Goal: Task Accomplishment & Management: Complete application form

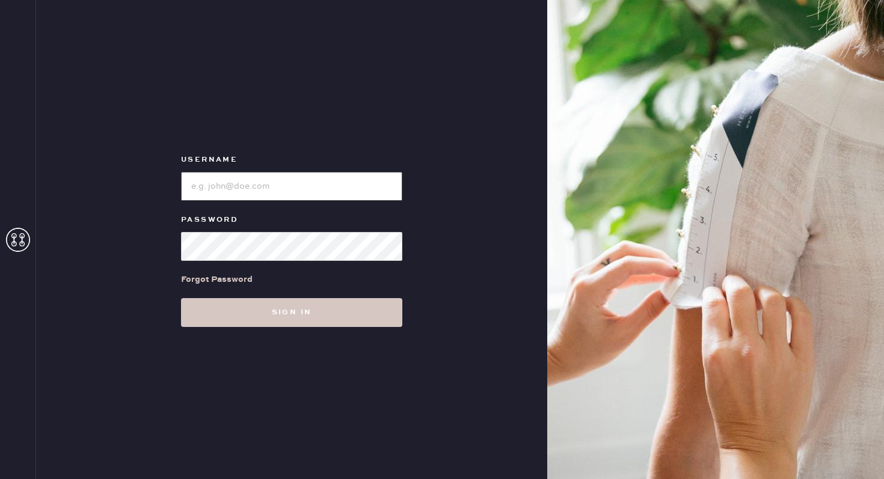
type input "reformationflatiron"
click at [232, 328] on div "Username Password Forgot Password Sign in" at bounding box center [291, 239] width 511 height 479
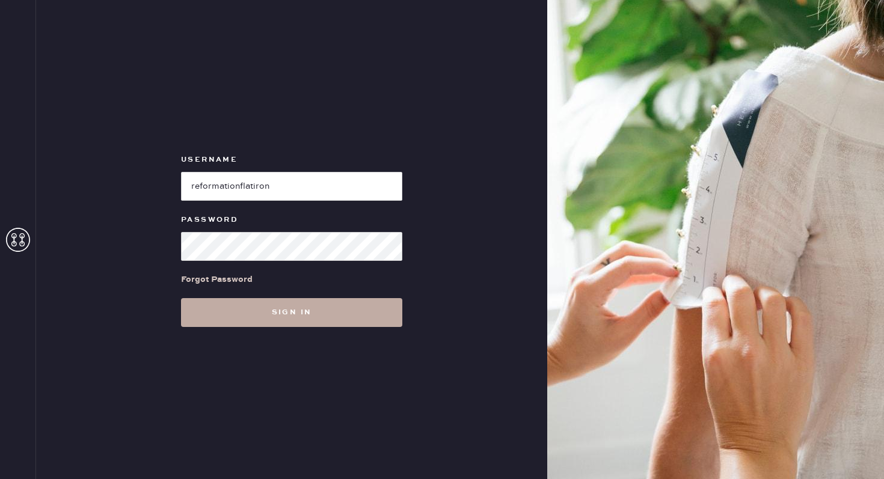
click at [235, 319] on button "Sign in" at bounding box center [291, 312] width 221 height 29
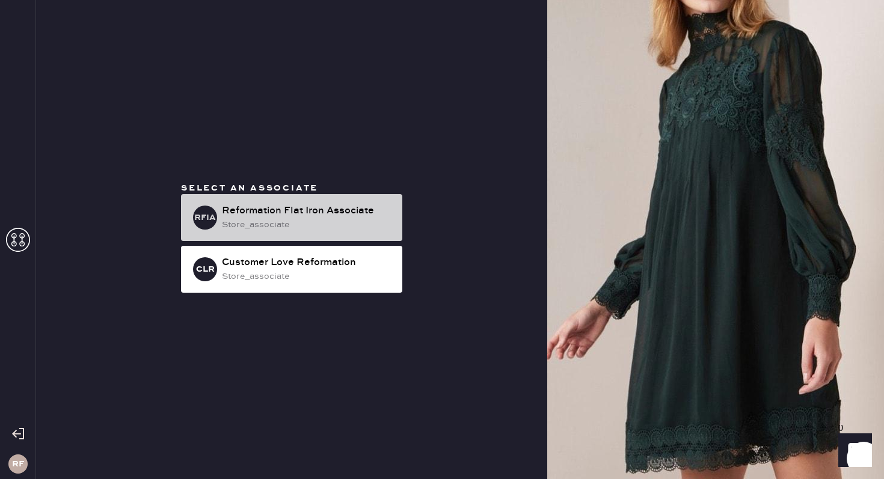
click at [273, 230] on div "store_associate" at bounding box center [307, 224] width 171 height 13
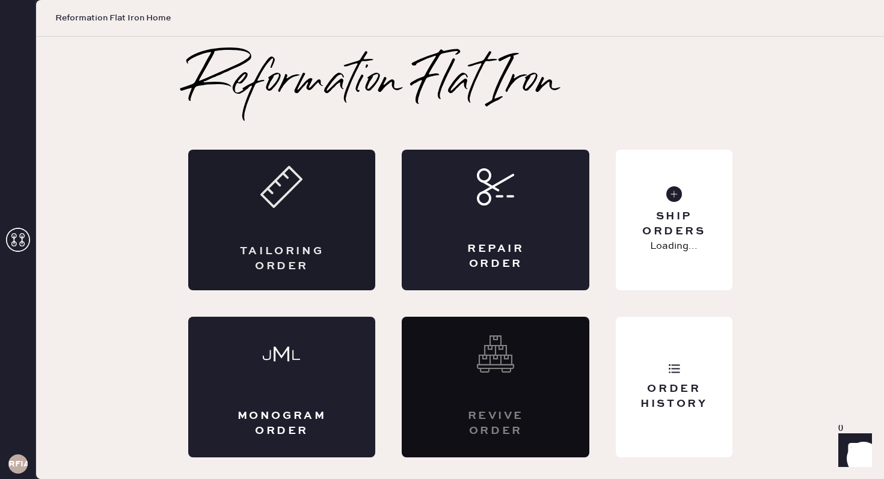
click at [302, 244] on div "Tailoring Order" at bounding box center [281, 259] width 91 height 30
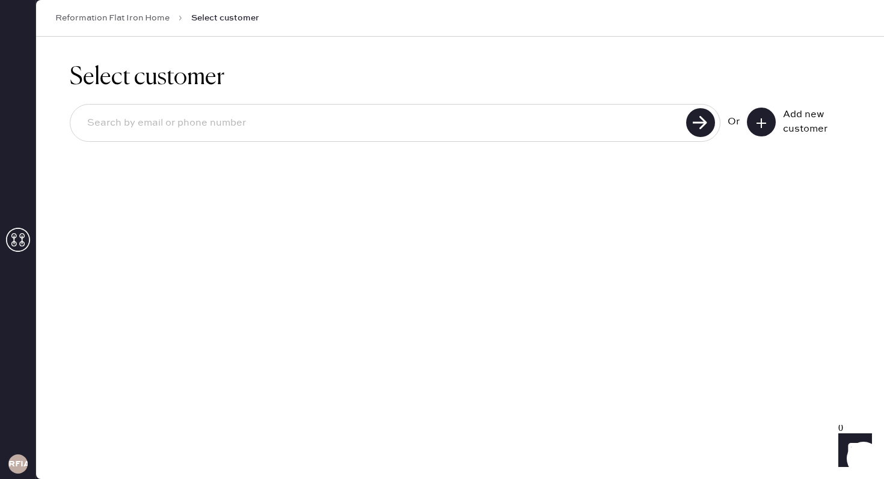
click at [757, 120] on icon at bounding box center [761, 123] width 12 height 12
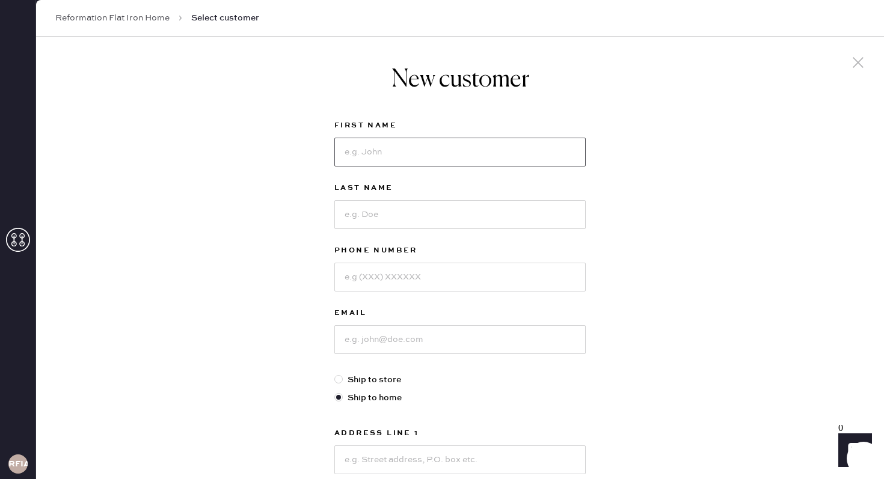
click at [502, 161] on input at bounding box center [459, 152] width 251 height 29
type input "[PERSON_NAME]"
type input "2033628257"
click at [442, 341] on input at bounding box center [459, 339] width 251 height 29
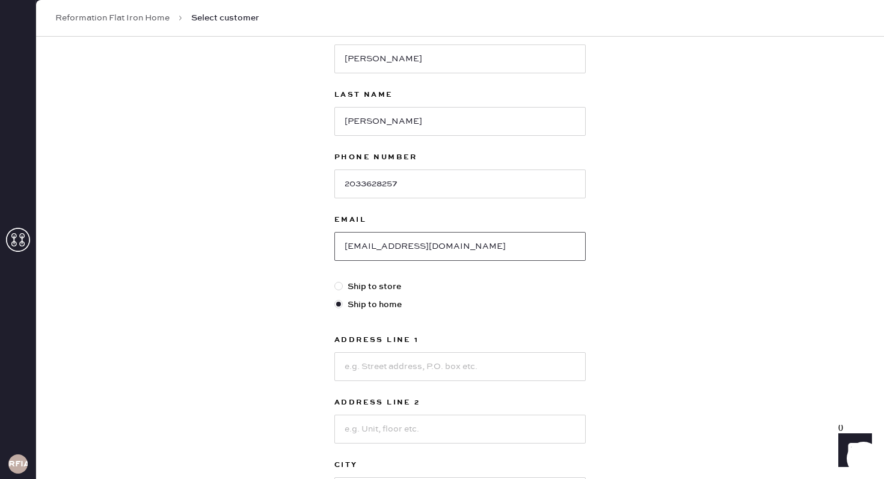
scroll to position [109, 0]
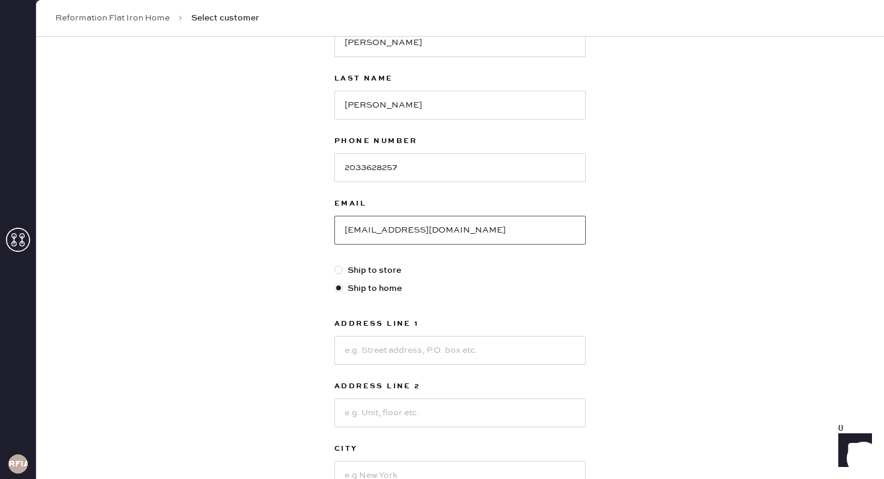
type input "[EMAIL_ADDRESS][DOMAIN_NAME]"
click at [400, 349] on input at bounding box center [459, 350] width 251 height 29
type input "[STREET_ADDRESS]"
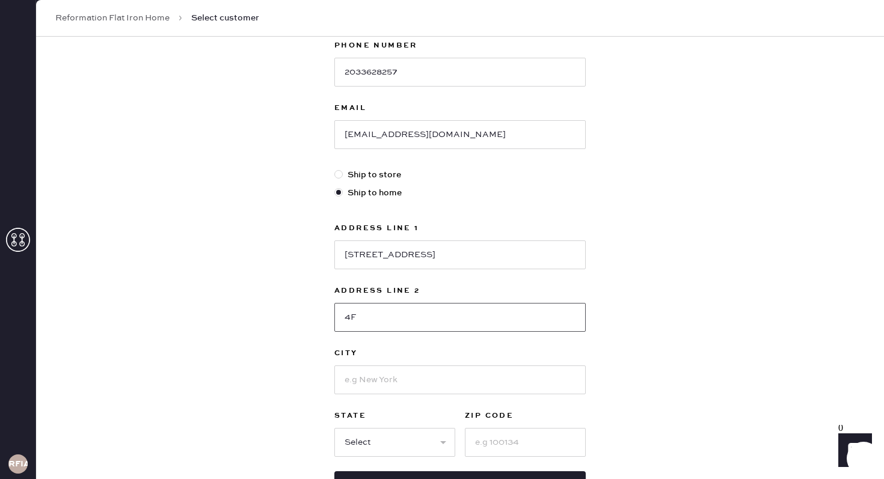
scroll to position [206, 0]
type input "4F"
click at [400, 382] on input at bounding box center [459, 378] width 251 height 29
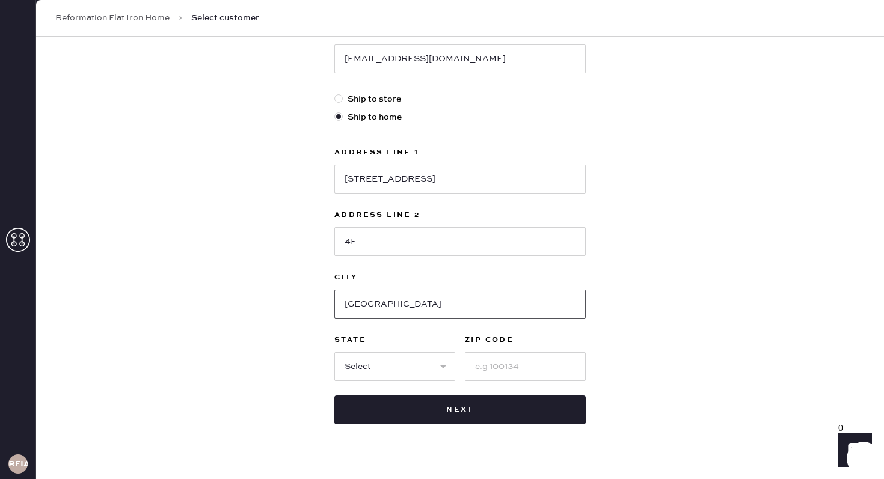
scroll to position [299, 0]
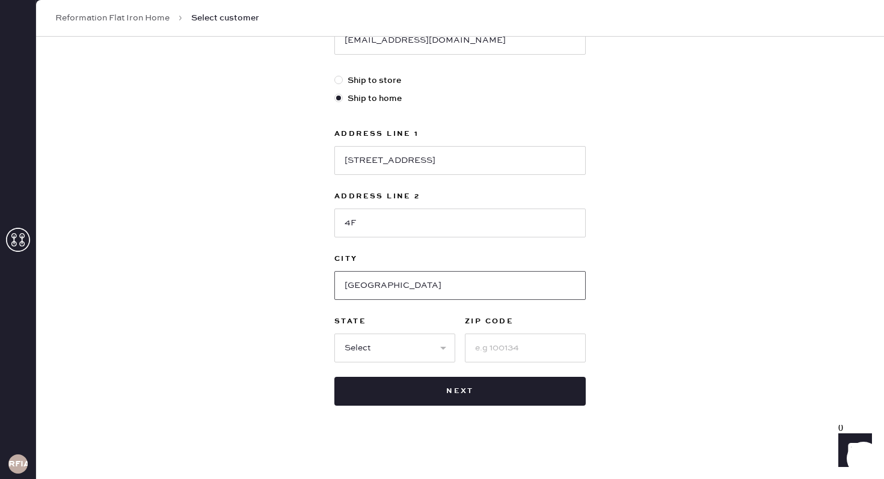
type input "[GEOGRAPHIC_DATA]"
click at [380, 353] on select "Select AK AL AR AZ CA CO CT [GEOGRAPHIC_DATA] DE FL [GEOGRAPHIC_DATA] HI [GEOGR…" at bounding box center [394, 348] width 121 height 29
select select "NY"
click at [334, 334] on select "Select AK AL AR AZ CA CO CT [GEOGRAPHIC_DATA] DE FL [GEOGRAPHIC_DATA] HI [GEOGR…" at bounding box center [394, 348] width 121 height 29
click at [504, 337] on input at bounding box center [525, 348] width 121 height 29
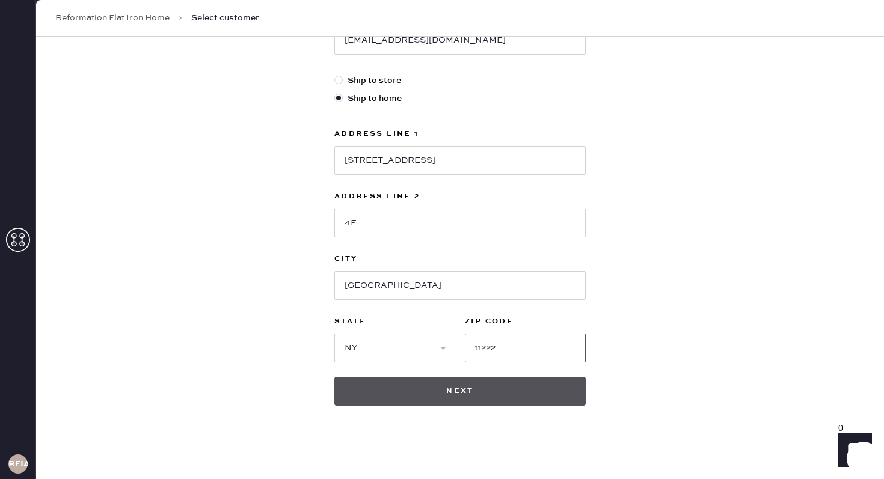
type input "11222"
click at [471, 396] on button "Next" at bounding box center [459, 391] width 251 height 29
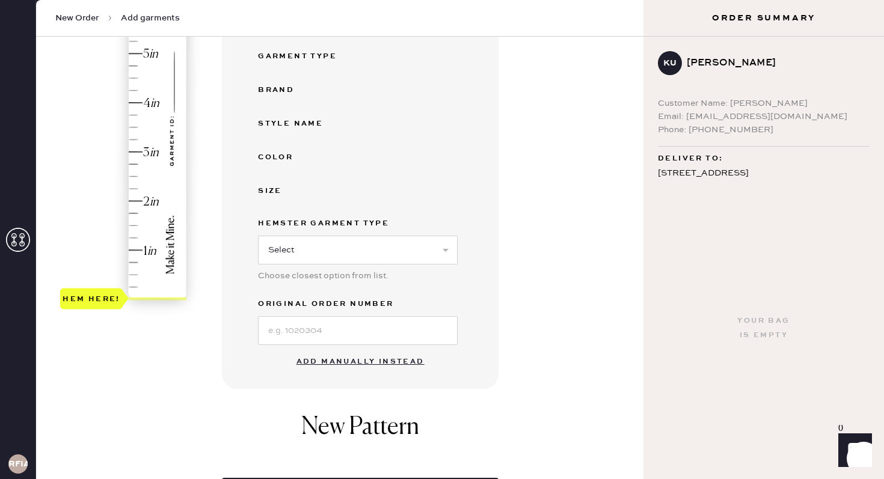
scroll to position [248, 0]
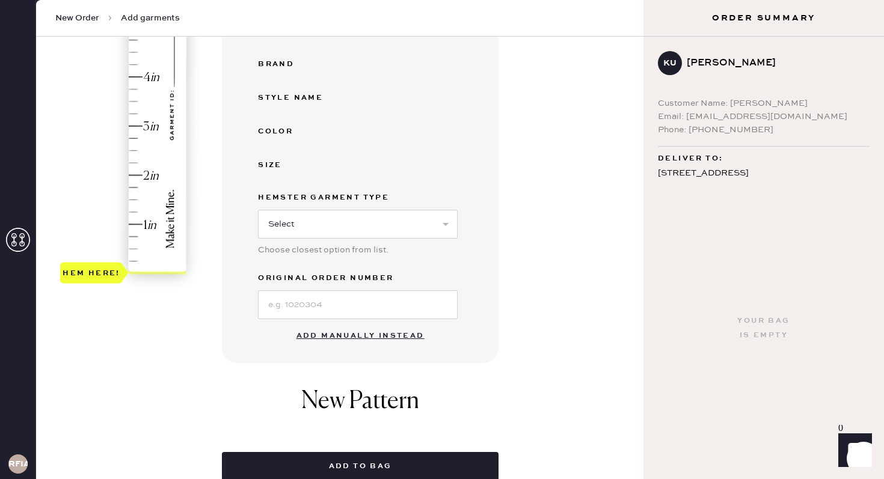
click at [349, 337] on button "Add manually instead" at bounding box center [360, 336] width 142 height 24
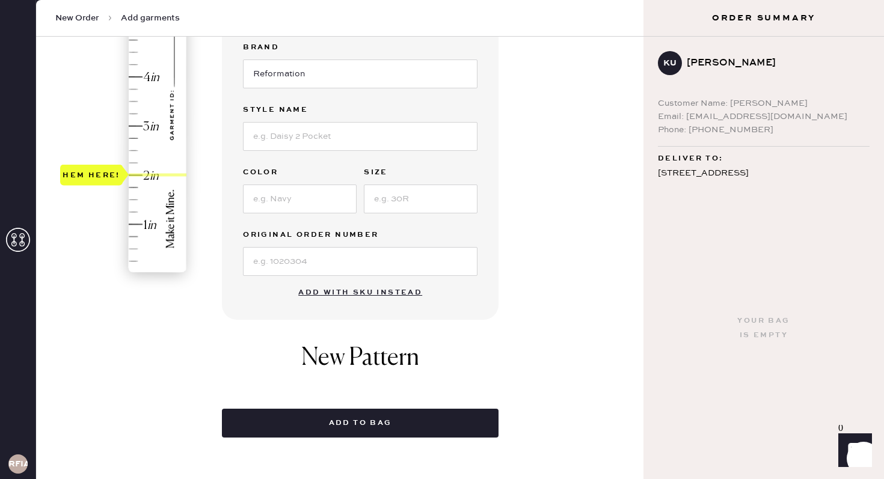
click at [131, 171] on div "Hem here!" at bounding box center [124, 101] width 128 height 355
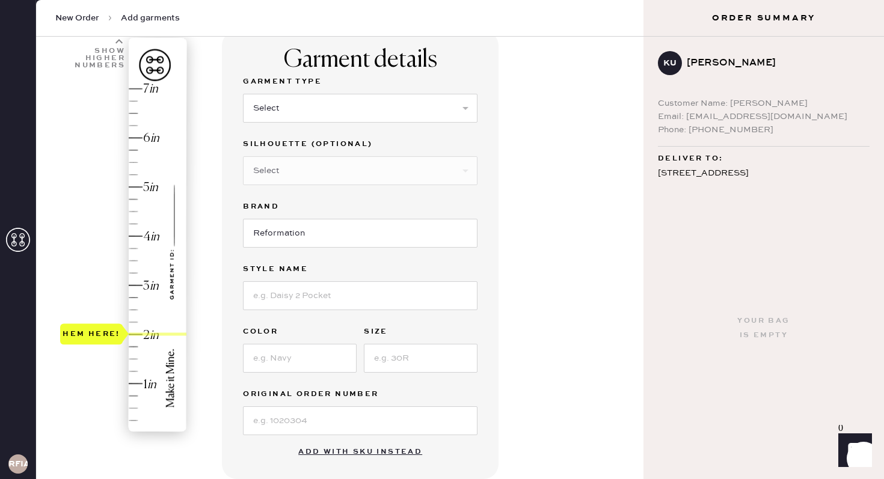
scroll to position [87, 0]
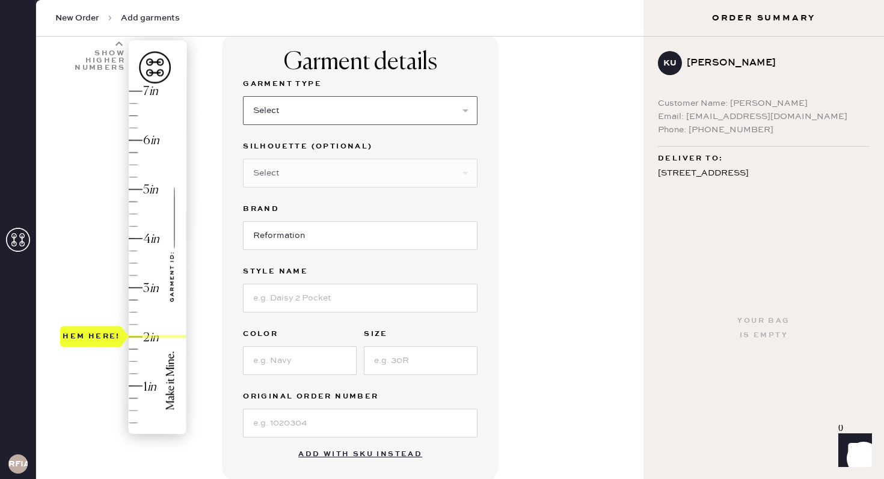
click at [272, 115] on select "Select Basic Skirt Jeans Leggings Pants Shorts Basic Sleeved Dress Basic Sleeve…" at bounding box center [360, 110] width 234 height 29
select select "2"
click at [243, 96] on select "Select Basic Skirt Jeans Leggings Pants Shorts Basic Sleeved Dress Basic Sleeve…" at bounding box center [360, 110] width 234 height 29
click at [283, 180] on select "Select Shorts Cropped Flare Boot Cut Straight Skinny Other" at bounding box center [360, 173] width 234 height 29
select select "other"
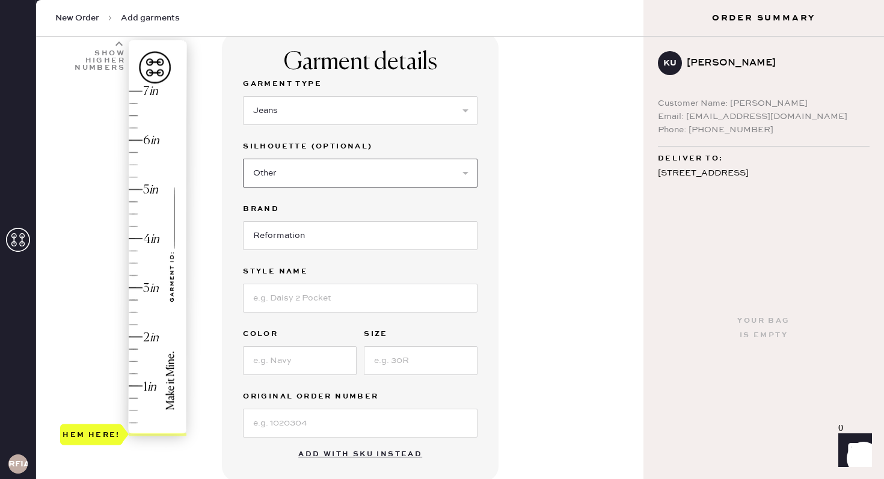
click at [243, 159] on select "Select Shorts Cropped Flare Boot Cut Straight Skinny Other" at bounding box center [360, 173] width 234 height 29
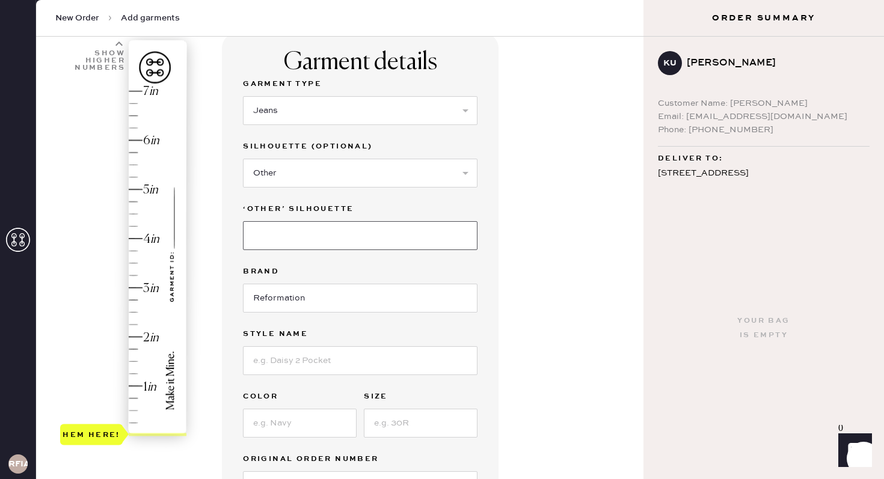
click at [291, 239] on input at bounding box center [360, 235] width 234 height 29
type input "Wide leg"
click at [287, 362] on input at bounding box center [360, 360] width 234 height 29
type input "[PERSON_NAME] High Rise Slouchy Wide Leg Jeans"
type input "2"
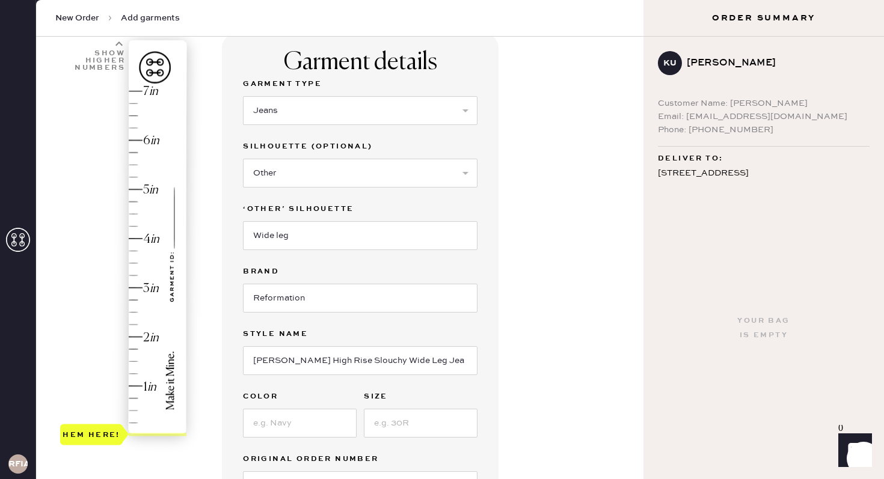
click at [136, 335] on div "Hem here!" at bounding box center [124, 263] width 128 height 355
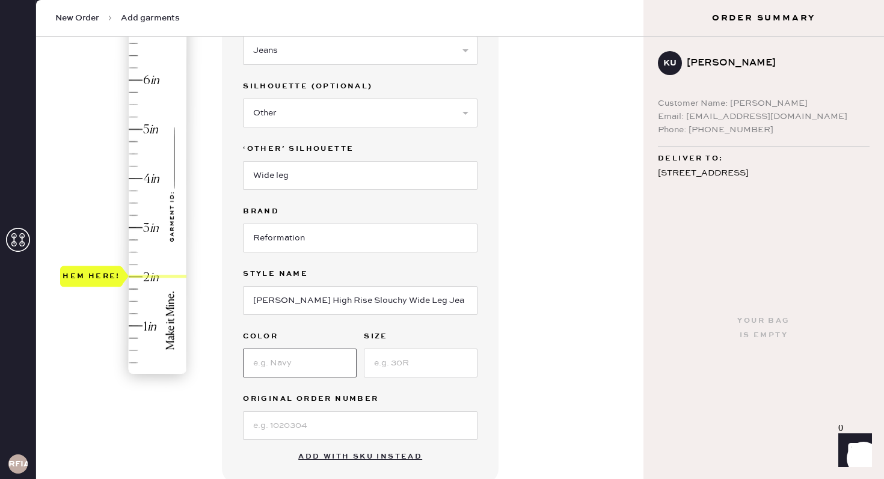
click at [278, 368] on input at bounding box center [300, 363] width 114 height 29
type input "28"
type input "odine"
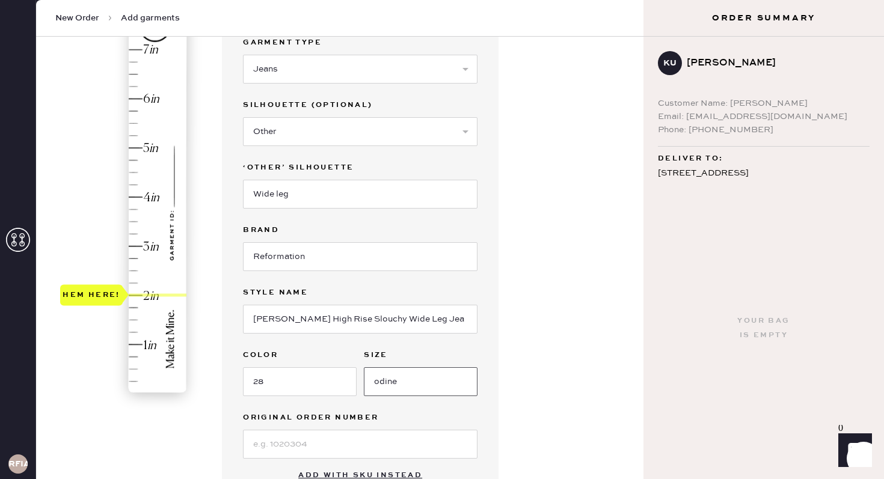
scroll to position [160, 0]
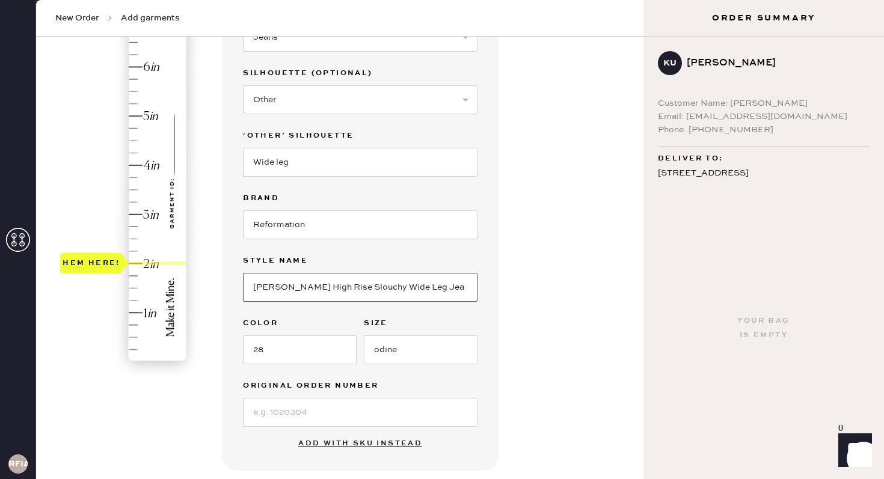
click at [307, 284] on input "[PERSON_NAME] High Rise Slouchy Wide Leg Jeans" at bounding box center [360, 287] width 234 height 29
type input "[PERSON_NAME] Rise Slouchy Wide Leg Jeans"
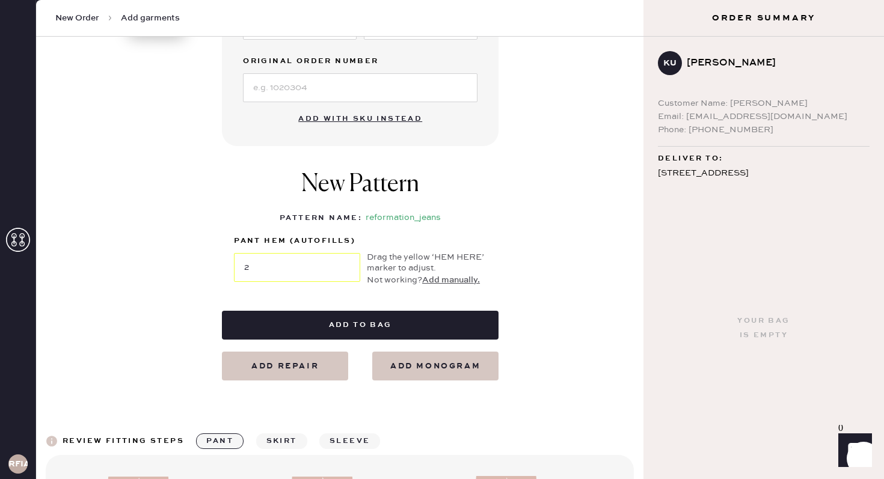
scroll to position [503, 0]
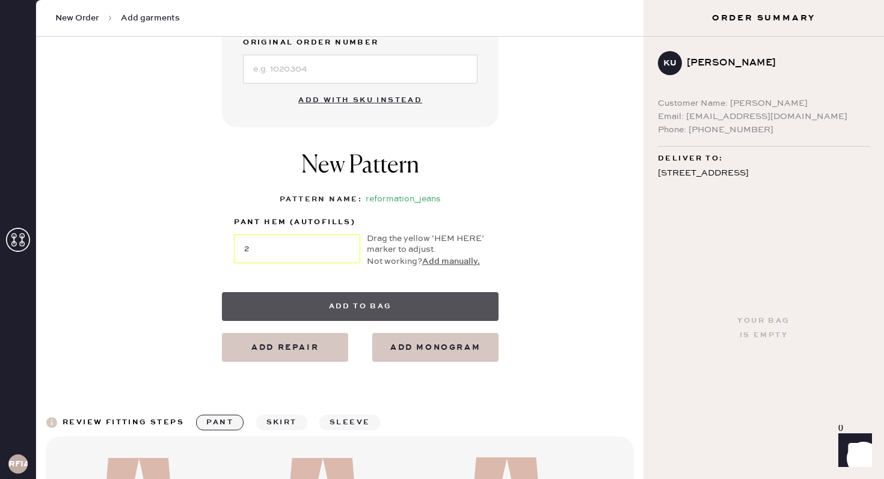
click at [366, 304] on button "Add to bag" at bounding box center [360, 306] width 276 height 29
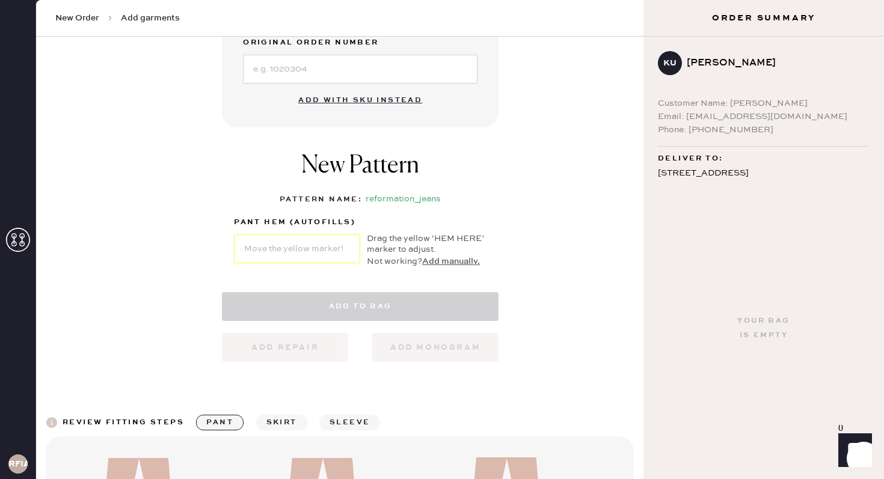
select select "2"
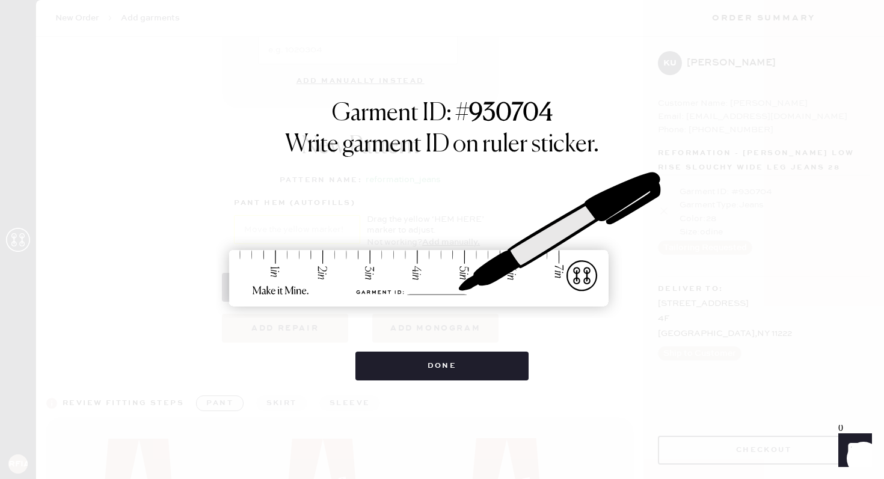
click at [405, 389] on div "Garment ID: # 930704 Write garment ID on ruler sticker. Done" at bounding box center [442, 239] width 884 height 479
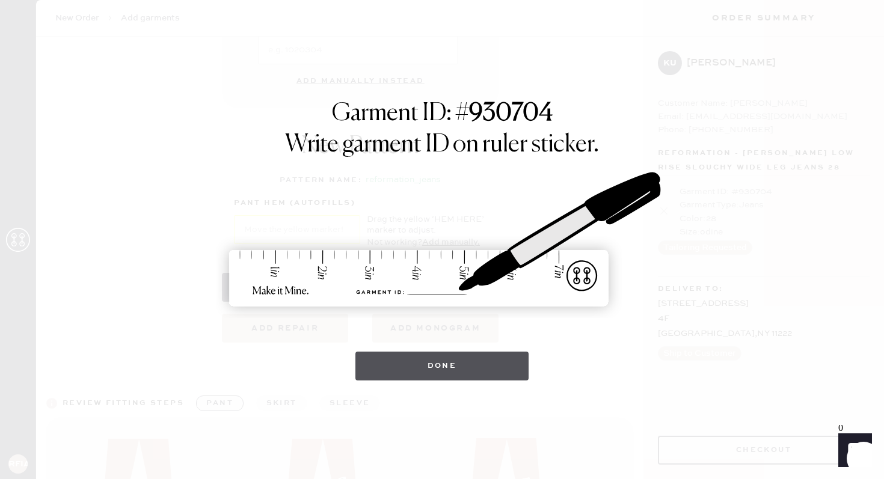
click at [405, 373] on button "Done" at bounding box center [442, 366] width 174 height 29
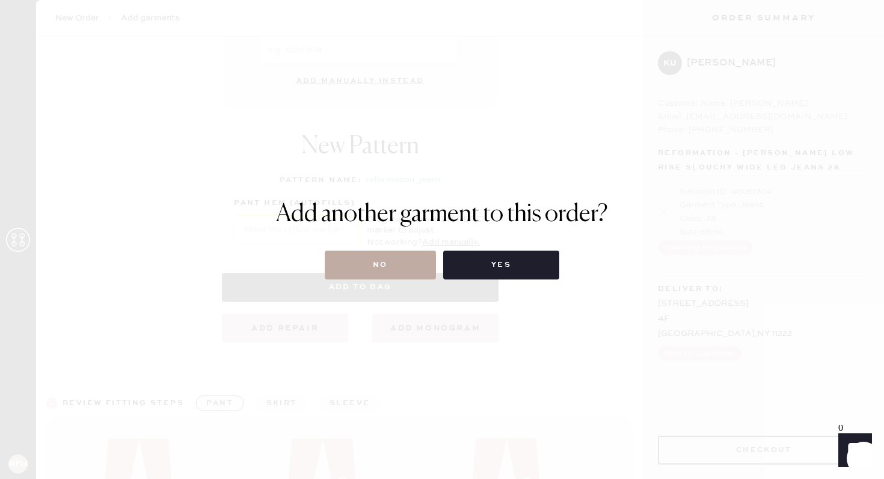
click at [379, 261] on button "No" at bounding box center [380, 265] width 111 height 29
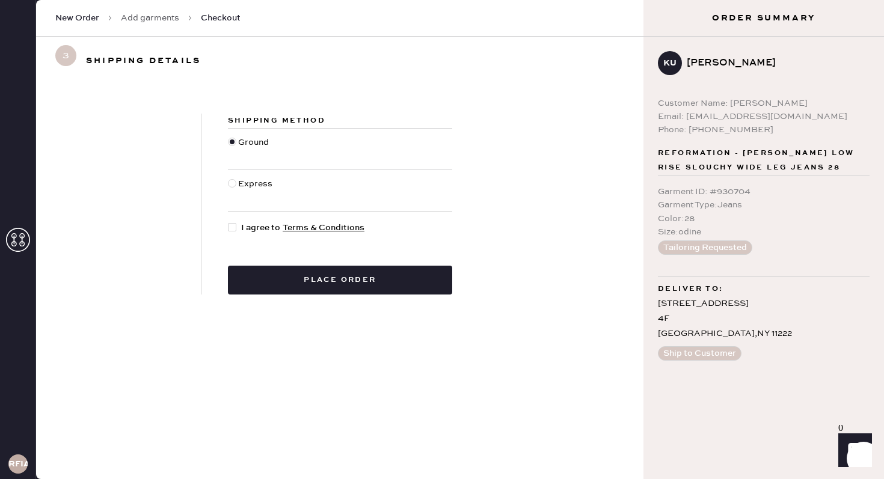
click at [231, 226] on div at bounding box center [232, 227] width 8 height 8
click at [228, 222] on input "I agree to Terms & Conditions" at bounding box center [228, 221] width 1 height 1
checkbox input "true"
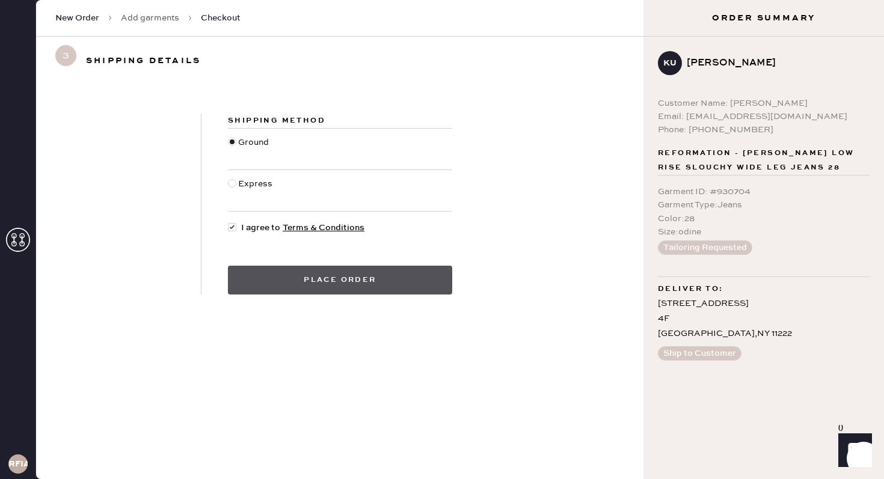
click at [275, 267] on button "Place order" at bounding box center [340, 280] width 224 height 29
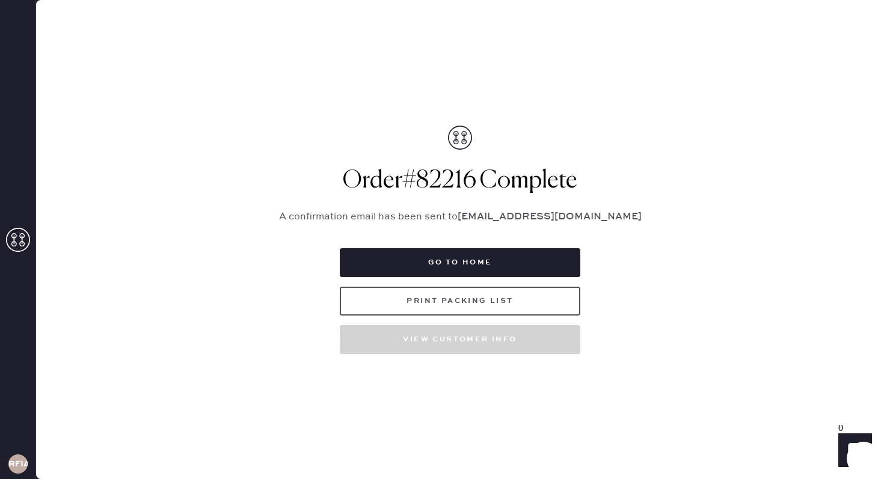
click at [393, 314] on button "Print Packing List" at bounding box center [460, 301] width 240 height 29
